Goal: Find specific page/section: Find specific page/section

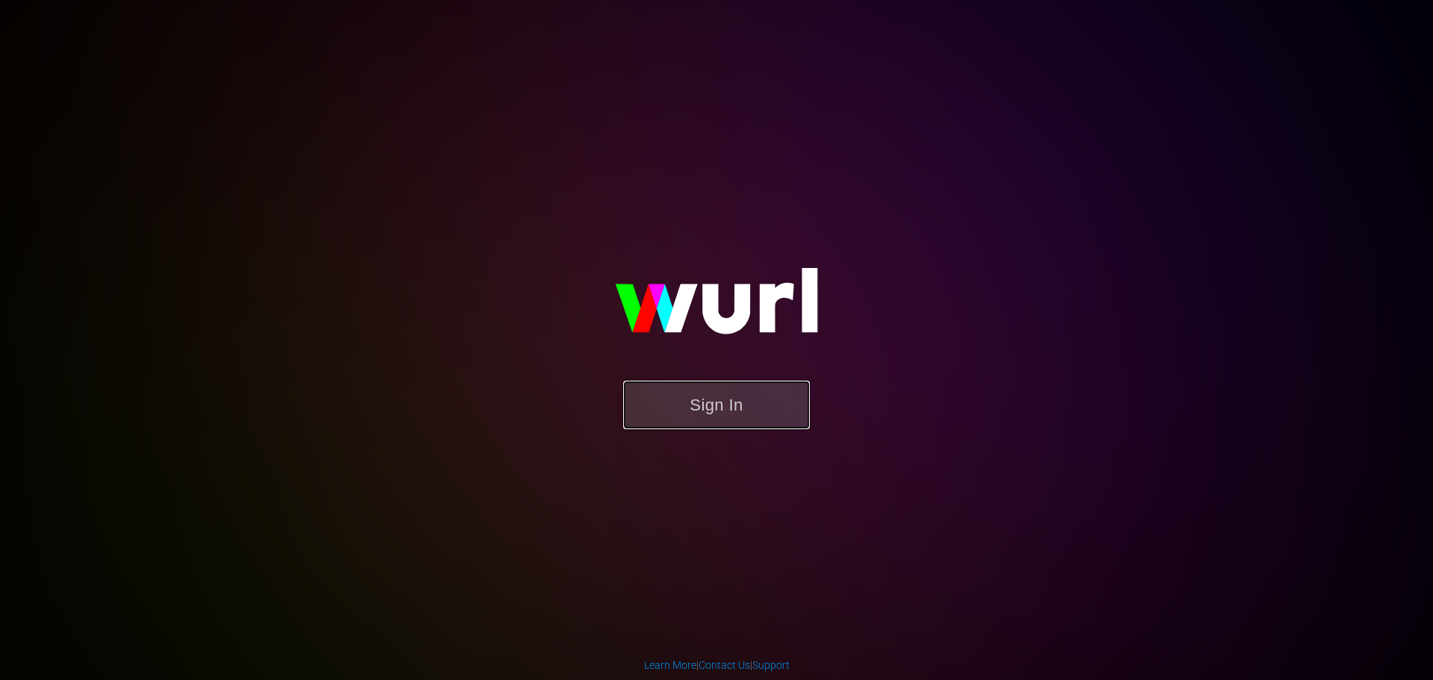
click at [706, 411] on button "Sign In" at bounding box center [716, 405] width 187 height 49
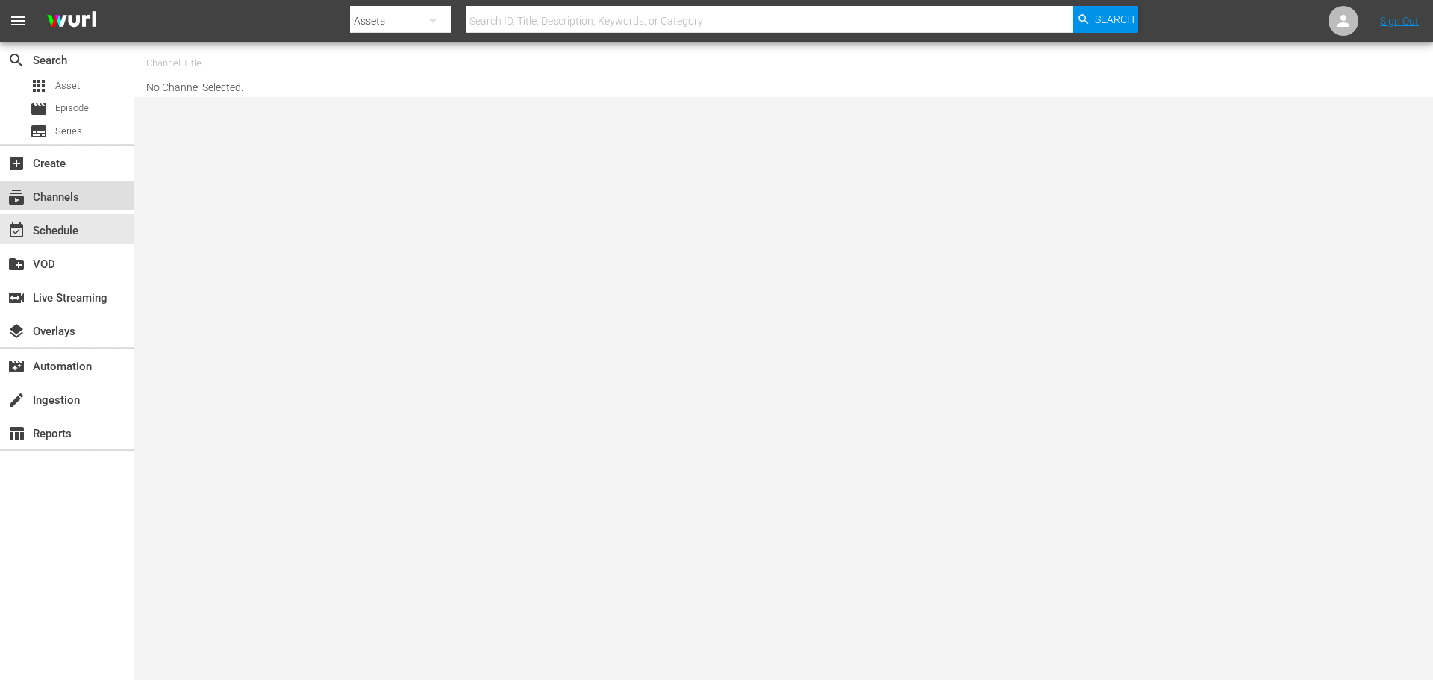
click at [62, 197] on div "subscriptions Channels" at bounding box center [42, 194] width 84 height 13
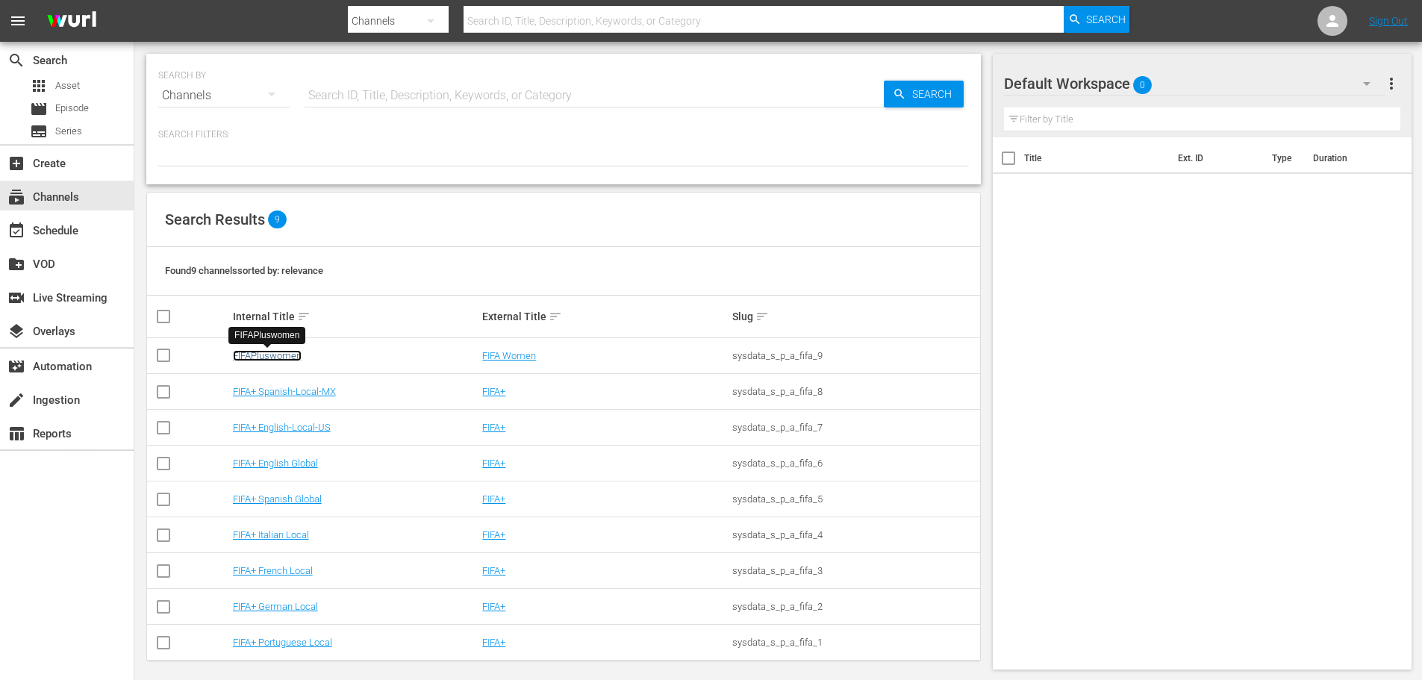
click at [284, 355] on link "FIFAPluswomen" at bounding box center [267, 355] width 69 height 11
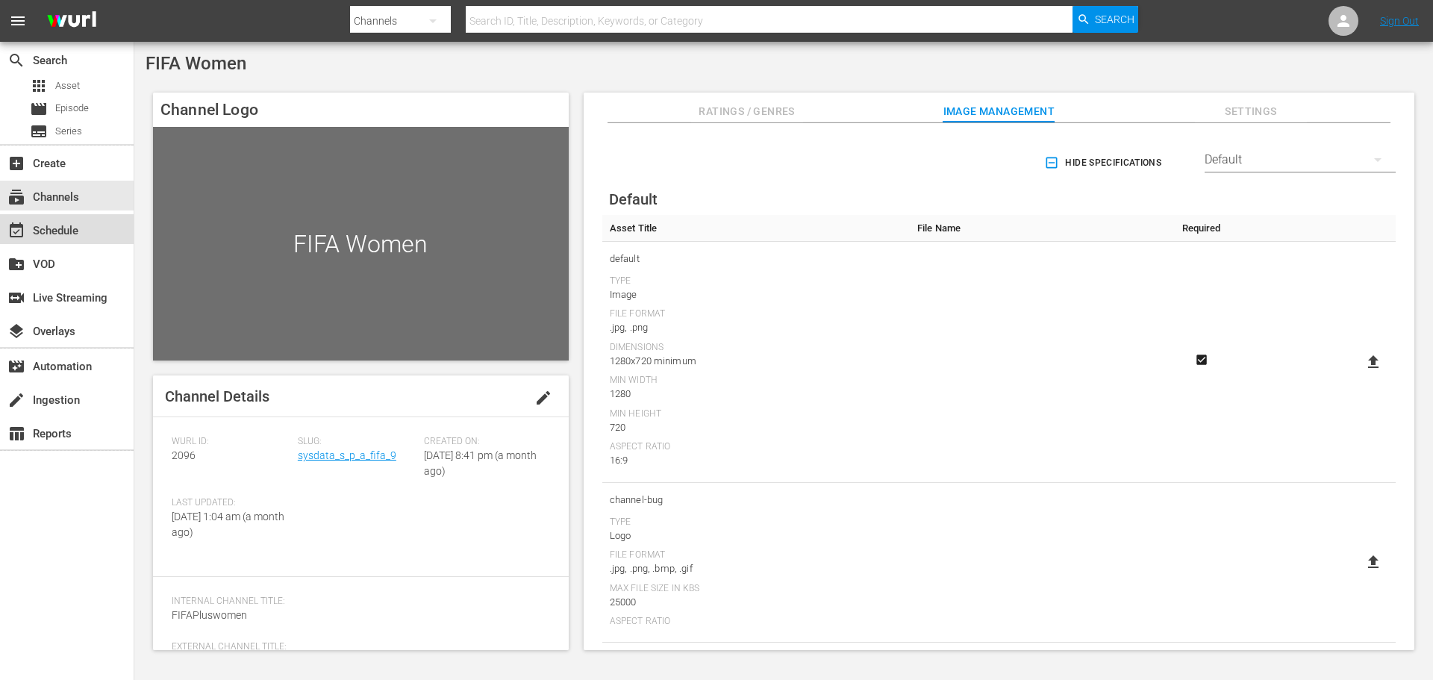
click at [63, 227] on div "event_available Schedule" at bounding box center [42, 228] width 84 height 13
